Goal: Transaction & Acquisition: Purchase product/service

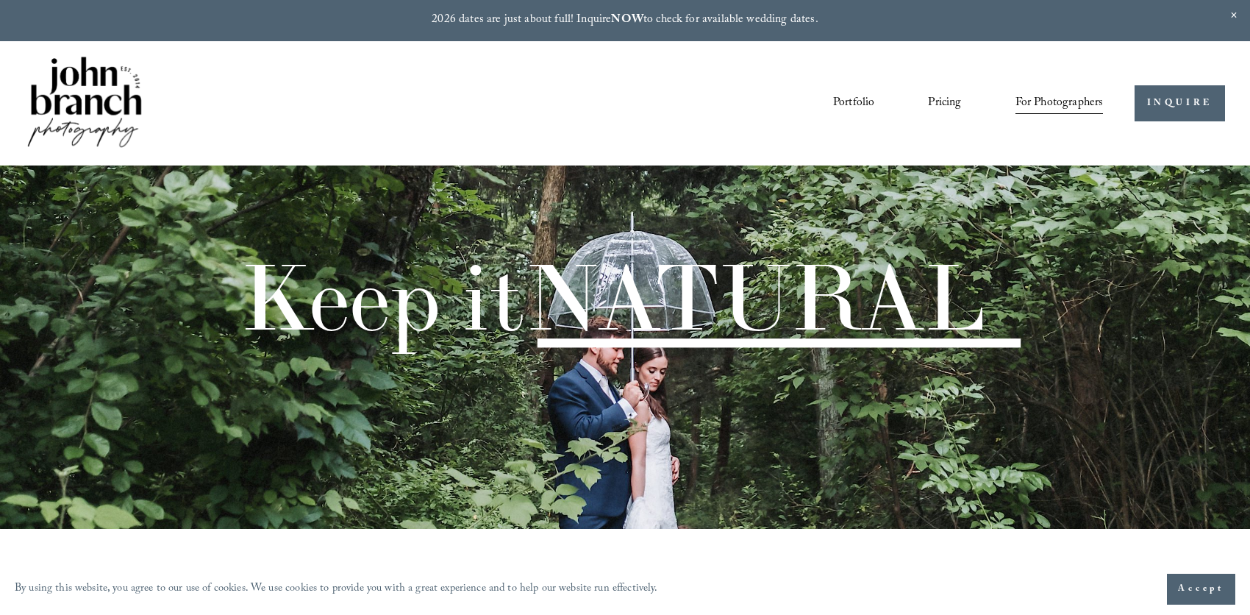
click at [0, 0] on span "Presets" at bounding box center [0, 0] width 0 height 0
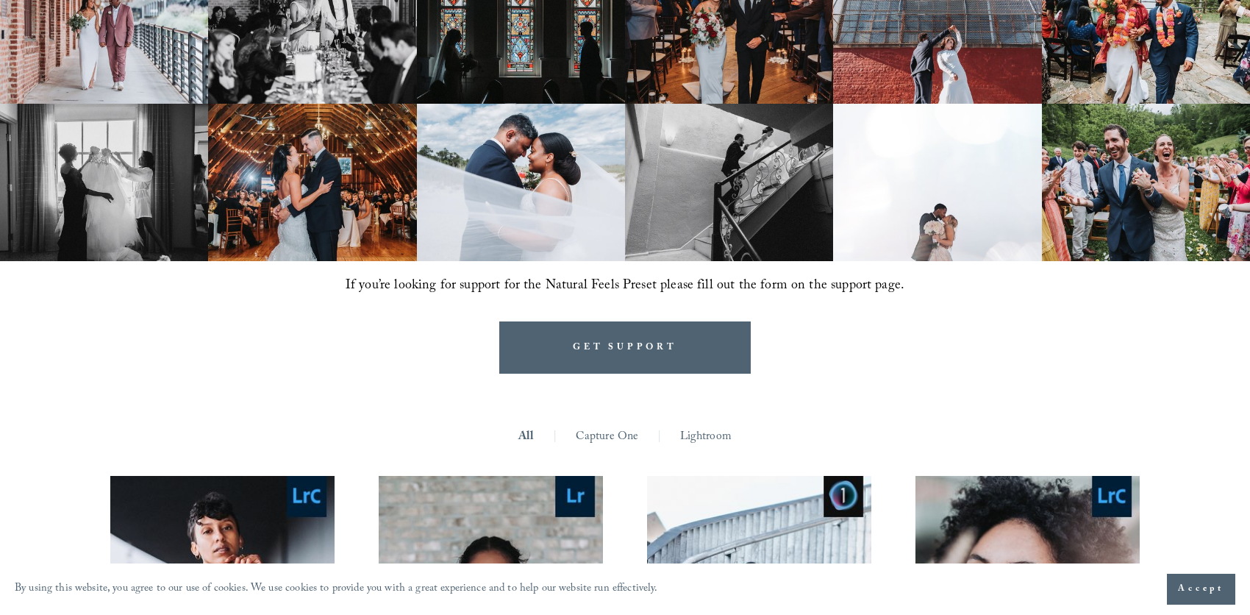
scroll to position [1250, 0]
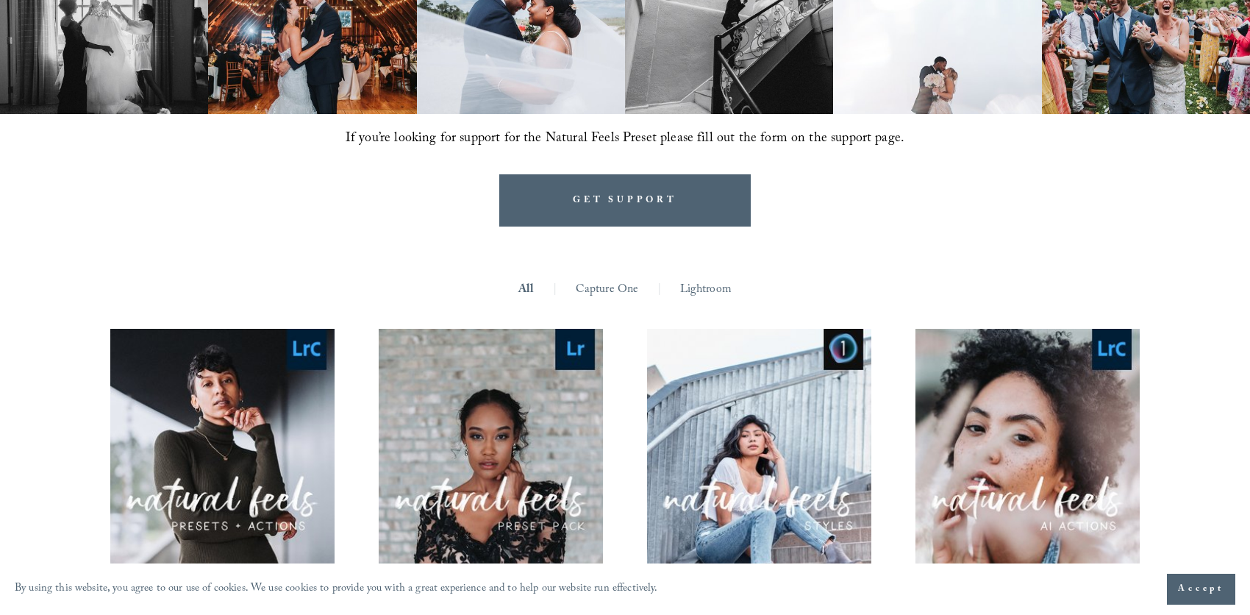
click at [609, 279] on link "Capture One" at bounding box center [607, 290] width 63 height 23
